Goal: Task Accomplishment & Management: Manage account settings

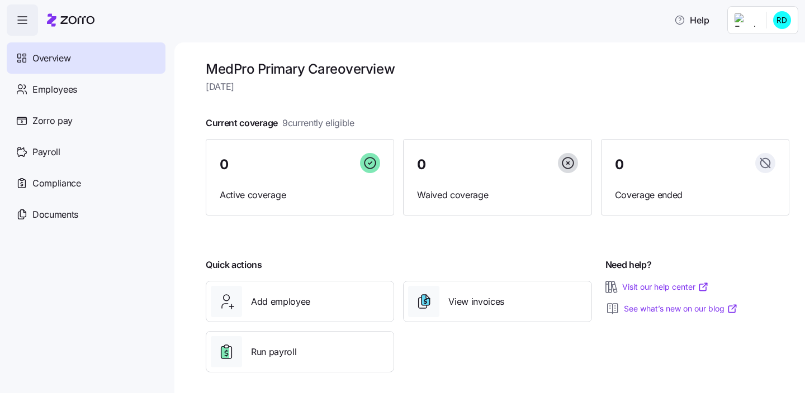
scroll to position [6, 0]
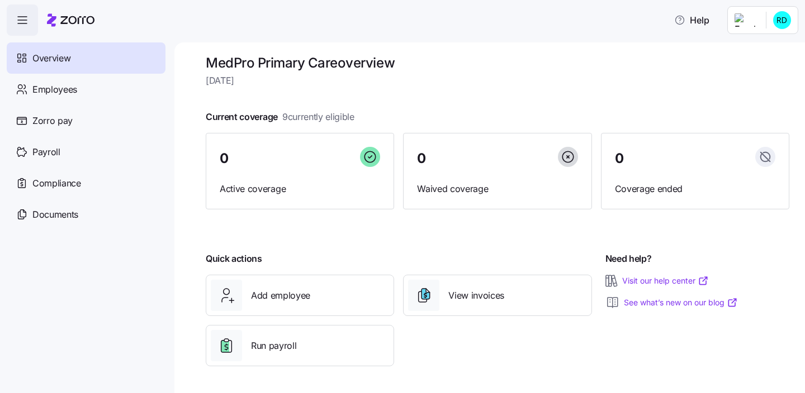
click at [773, 17] on html "Help Overview Employees Zorro pay Payroll Compliance Documents MedPro Primary C…" at bounding box center [402, 193] width 805 height 387
click at [756, 46] on div "Personal view" at bounding box center [748, 50] width 66 height 12
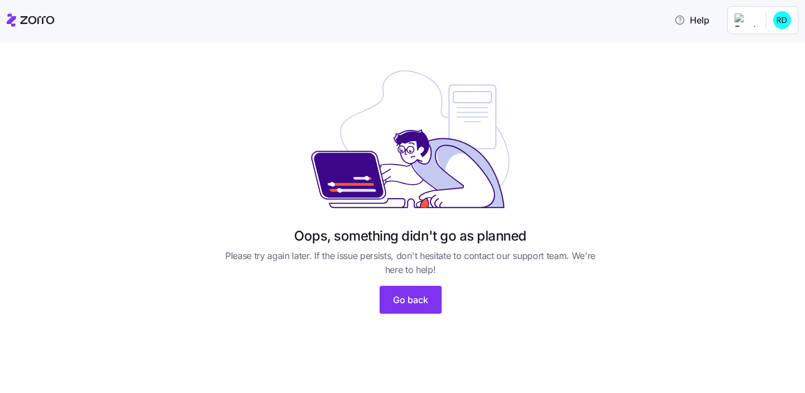
click at [786, 34] on div "Help" at bounding box center [402, 19] width 791 height 31
click at [785, 17] on html "Help Oops, something didn't go as planned Please try again later. If the issue …" at bounding box center [402, 193] width 805 height 387
click at [745, 83] on div "Log out" at bounding box center [737, 86] width 44 height 12
